Goal: Information Seeking & Learning: Compare options

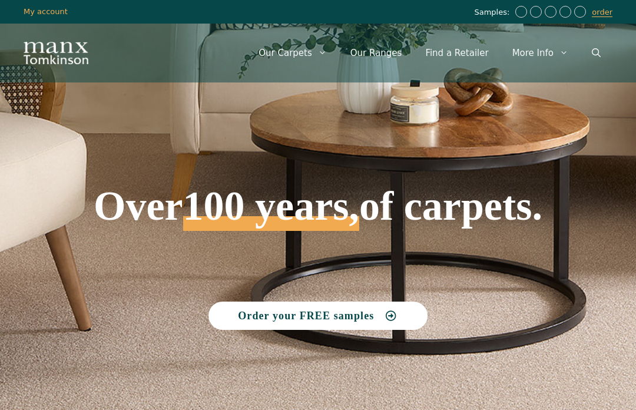
click at [398, 57] on link "Our Ranges" at bounding box center [376, 52] width 75 height 35
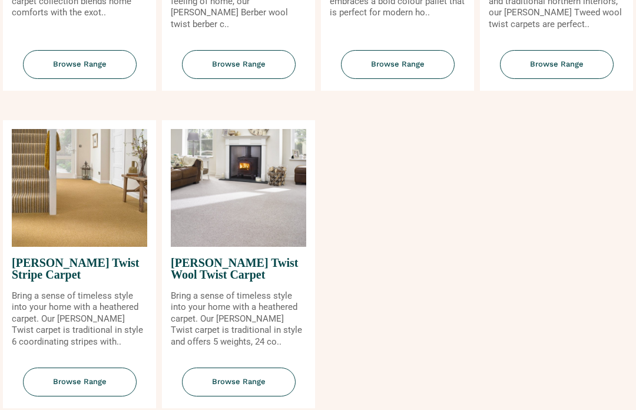
scroll to position [1330, 0]
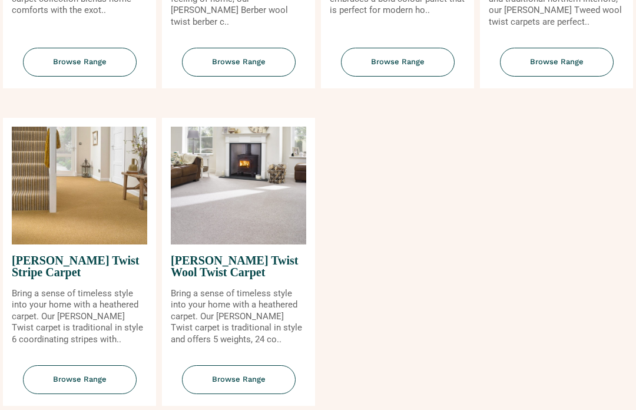
click at [247, 265] on span "Tomkinson Twist Wool Twist Carpet" at bounding box center [238, 267] width 135 height 44
click at [237, 273] on span "[PERSON_NAME] Twist Wool Twist Carpet" at bounding box center [238, 267] width 135 height 44
click at [263, 393] on span "Browse Range" at bounding box center [239, 380] width 114 height 29
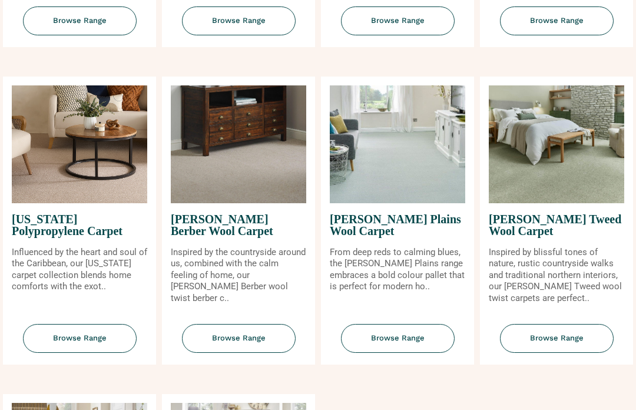
scroll to position [1054, 0]
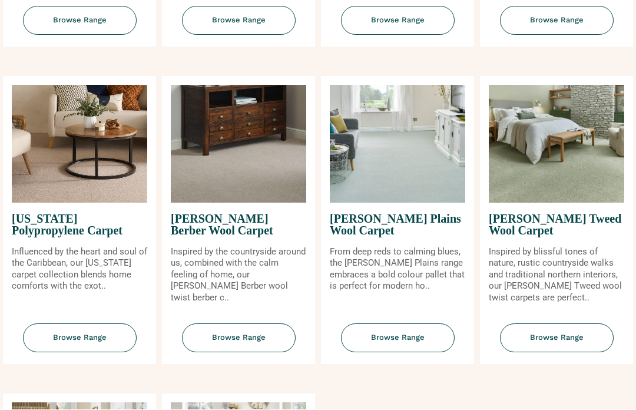
click at [562, 237] on span "[PERSON_NAME] Tweed Wool Carpet" at bounding box center [556, 225] width 135 height 44
click at [555, 230] on span "[PERSON_NAME] Tweed Wool Carpet" at bounding box center [556, 225] width 135 height 44
click at [568, 348] on span "Browse Range" at bounding box center [557, 338] width 114 height 29
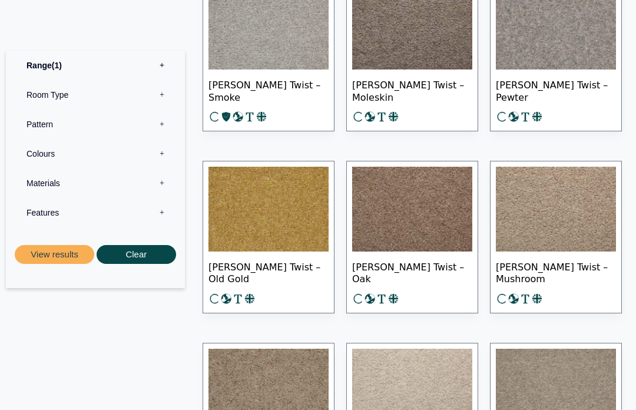
scroll to position [1056, 0]
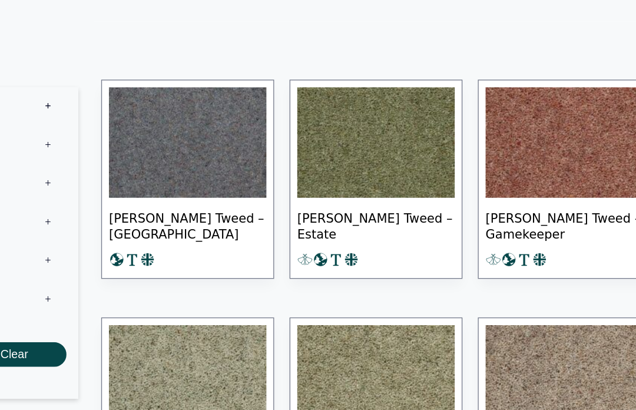
scroll to position [582, 0]
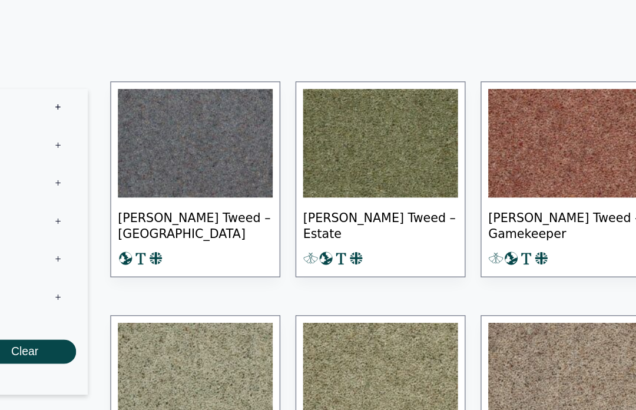
click at [209, 97] on img at bounding box center [269, 111] width 120 height 85
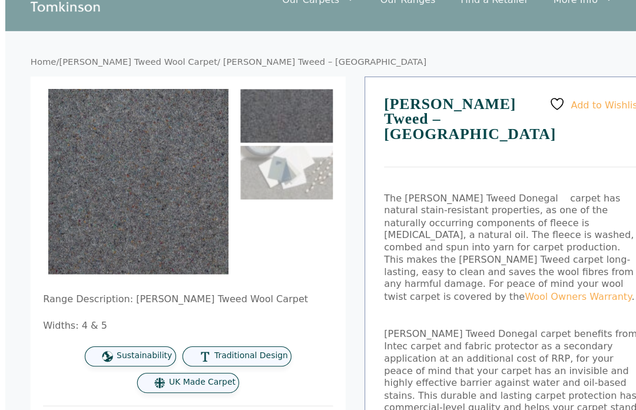
scroll to position [50, 0]
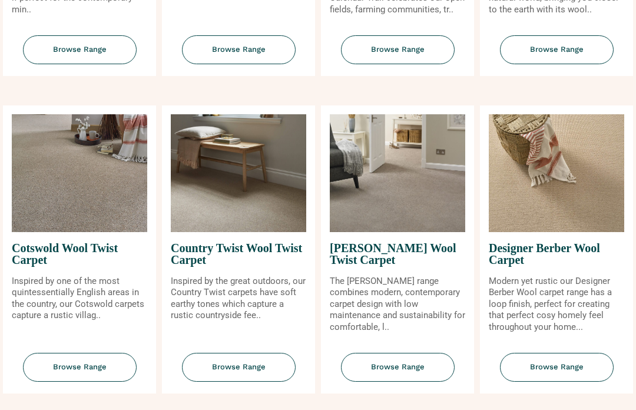
scroll to position [390, 0]
click at [430, 211] on img at bounding box center [397, 173] width 135 height 118
click at [429, 259] on span "[PERSON_NAME] Wool Twist Carpet" at bounding box center [397, 254] width 135 height 44
click at [423, 379] on span "Browse Range" at bounding box center [398, 367] width 114 height 29
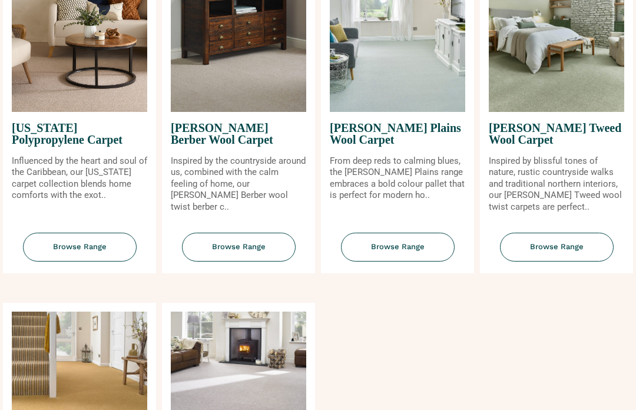
scroll to position [1158, 0]
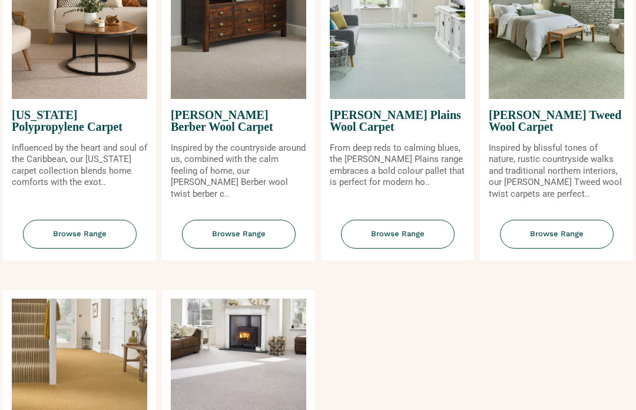
click at [415, 128] on span "[PERSON_NAME] Plains Wool Carpet" at bounding box center [397, 122] width 135 height 44
click at [417, 120] on span "[PERSON_NAME] Plains Wool Carpet" at bounding box center [397, 122] width 135 height 44
click at [422, 249] on span "Browse Range" at bounding box center [398, 234] width 114 height 29
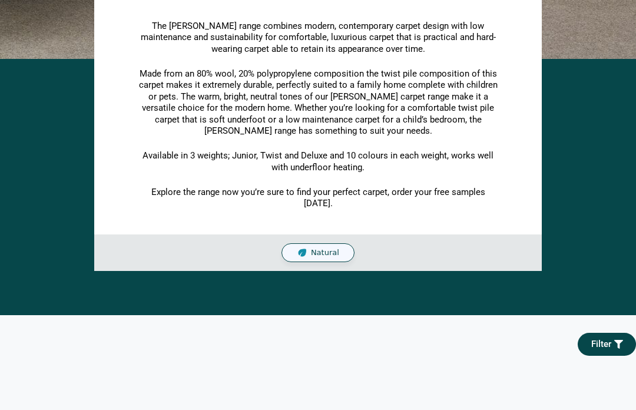
scroll to position [253, 0]
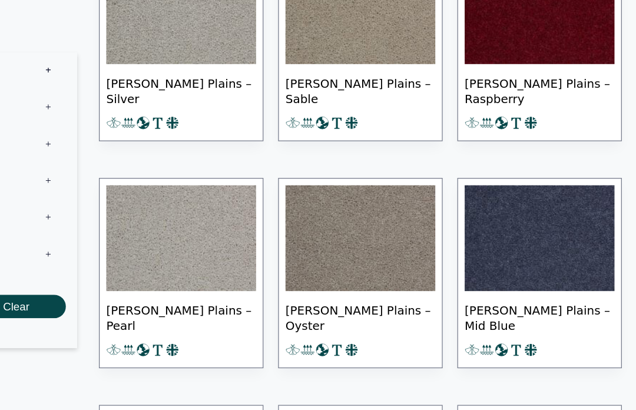
scroll to position [854, 0]
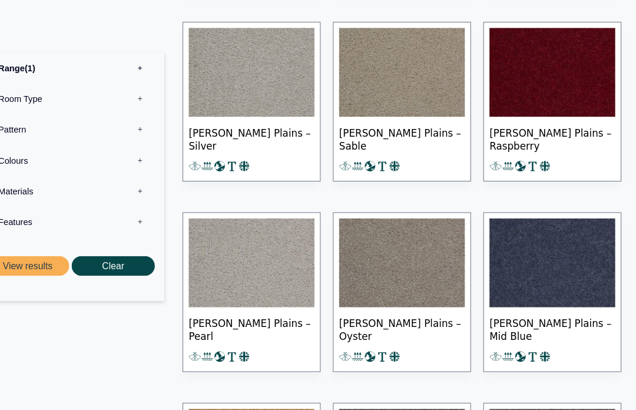
click at [547, 329] on span "[PERSON_NAME] Plains – Mid Blue" at bounding box center [556, 313] width 120 height 41
